Goal: Transaction & Acquisition: Purchase product/service

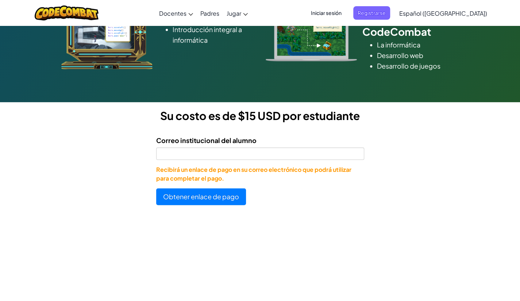
scroll to position [129, 0]
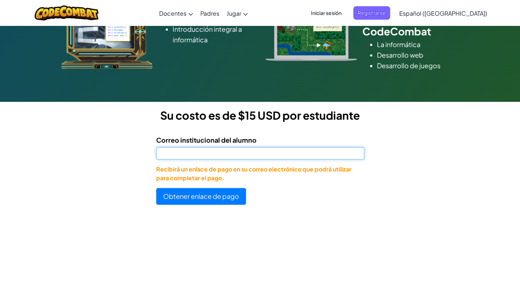
click at [293, 154] on input "Correo institucional del alumno" at bounding box center [260, 153] width 208 height 12
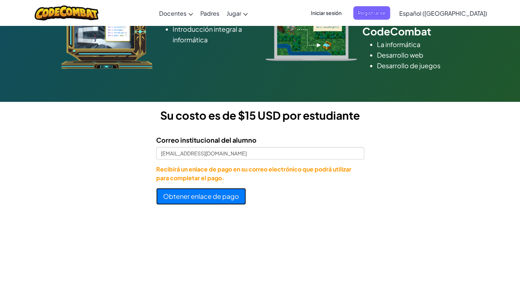
click at [221, 199] on button "Obtener enlace de pago" at bounding box center [201, 196] width 90 height 17
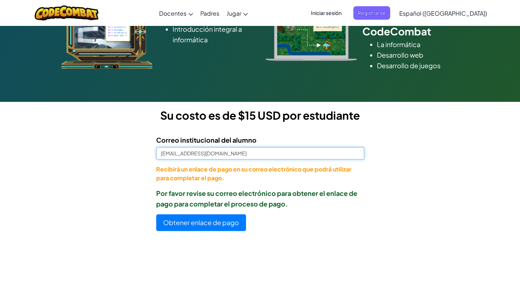
click at [243, 151] on input "[EMAIL_ADDRESS][DOMAIN_NAME]" at bounding box center [260, 153] width 208 height 12
type input "A"
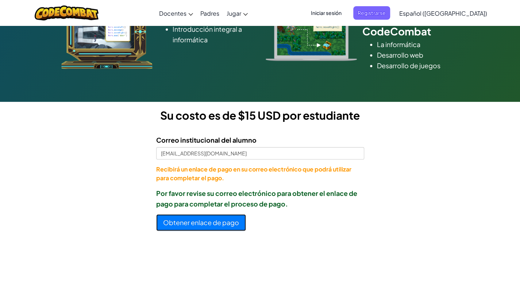
click at [215, 215] on button "Obtener enlace de pago" at bounding box center [201, 222] width 90 height 17
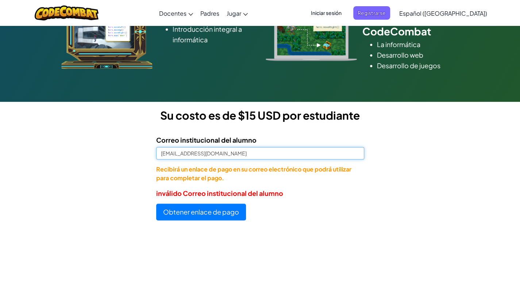
click at [239, 158] on input "[EMAIL_ADDRESS][DOMAIN_NAME]" at bounding box center [260, 153] width 208 height 12
type input "j"
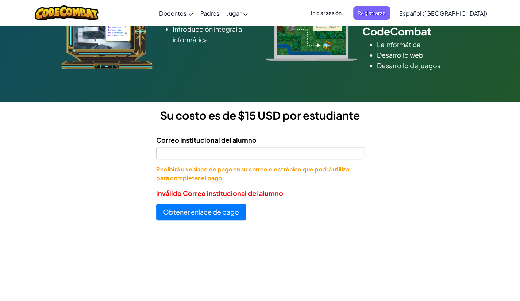
click at [337, 11] on span "Iniciar sesión" at bounding box center [326, 13] width 39 height 14
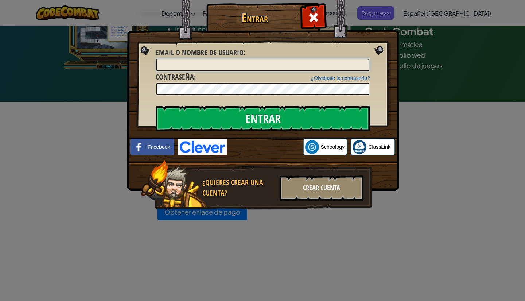
click at [297, 68] on input "Email o Nombre de usuario :" at bounding box center [263, 65] width 213 height 12
click at [429, 73] on div "Entrar Error desconocido. Email o Nombre de usuario : ¿Olvidaste la contraseña?…" at bounding box center [262, 150] width 525 height 301
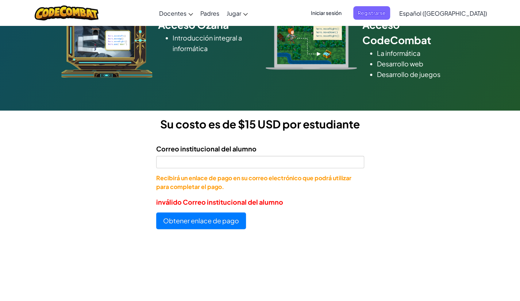
scroll to position [122, 0]
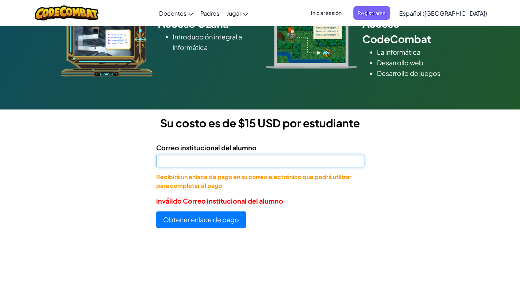
click at [248, 161] on input "Correo institucional del alumno" at bounding box center [260, 161] width 208 height 12
